Goal: Navigation & Orientation: Find specific page/section

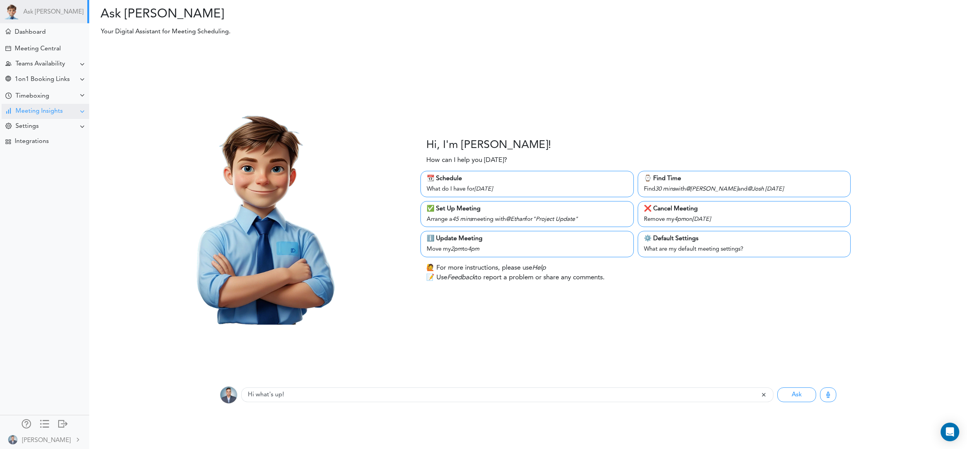
click at [39, 110] on div "Meeting Insights" at bounding box center [39, 111] width 47 height 7
click at [35, 126] on div "Insight Dashboard" at bounding box center [37, 126] width 46 height 4
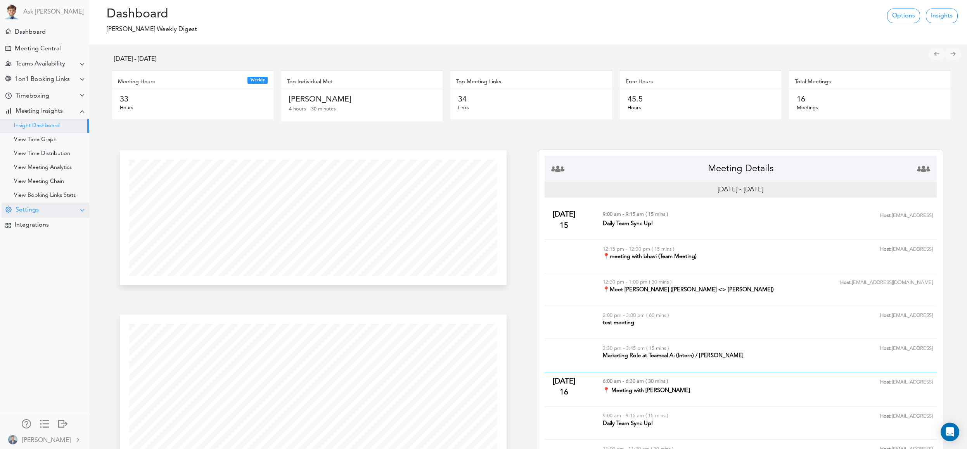
scroll to position [860, 417]
click at [50, 181] on div "View Meeting Chain" at bounding box center [39, 182] width 50 height 4
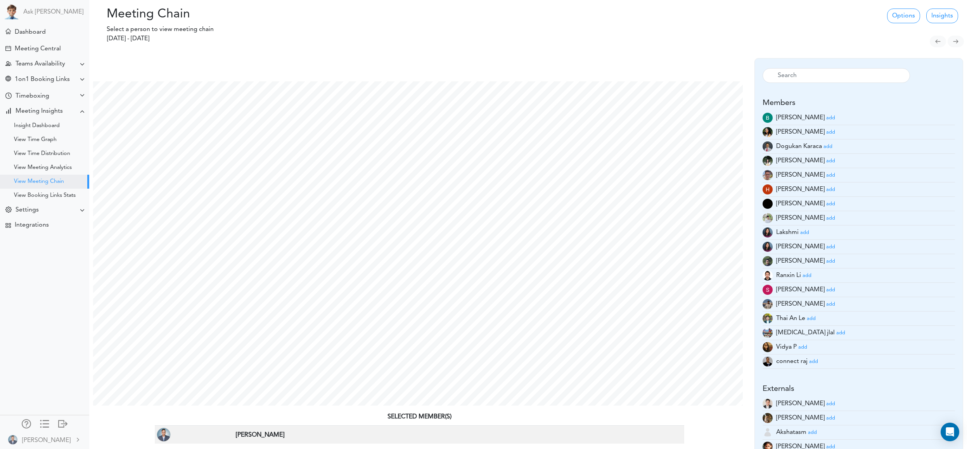
scroll to position [348, 661]
click at [827, 118] on small "add" at bounding box center [830, 118] width 9 height 5
click at [903, 21] on link "Options" at bounding box center [903, 16] width 33 height 15
click at [851, 40] on link "Month" at bounding box center [851, 35] width 61 height 12
